Goal: Find specific page/section: Find specific page/section

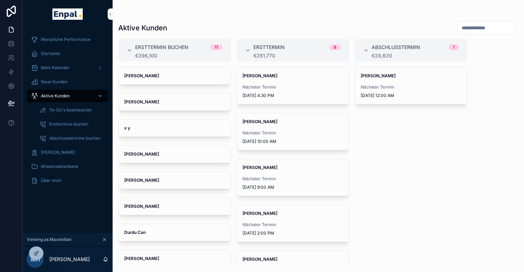
click at [0, 0] on icon at bounding box center [0, 0] width 0 height 0
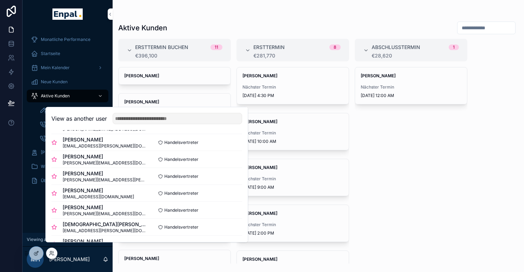
scroll to position [221, 0]
click at [0, 0] on button "Select" at bounding box center [0, 0] width 0 height 0
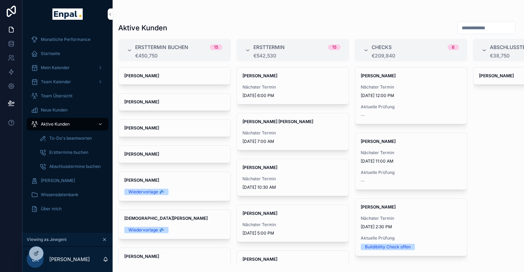
click at [55, 58] on div "Startseite" at bounding box center [67, 53] width 73 height 11
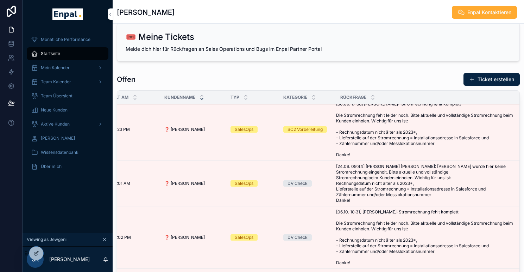
scroll to position [68, 37]
